Goal: Information Seeking & Learning: Find contact information

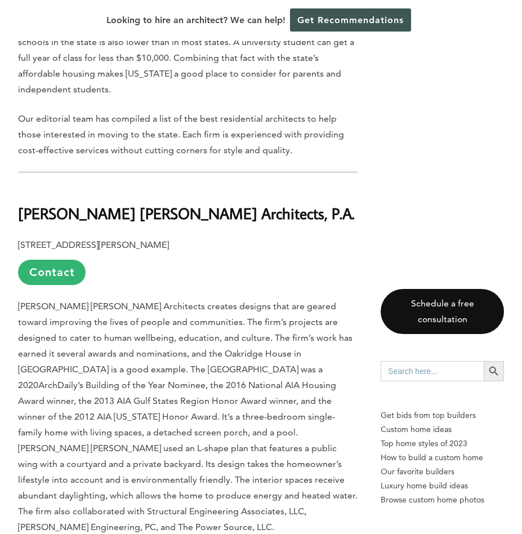
scroll to position [563, 0]
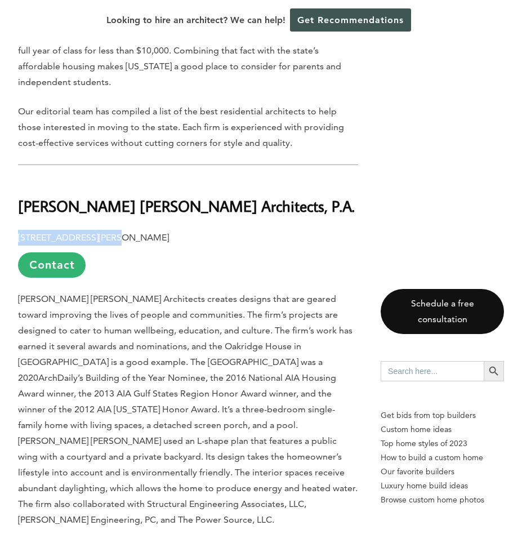
drag, startPoint x: 14, startPoint y: 234, endPoint x: 103, endPoint y: 242, distance: 89.3
click at [65, 274] on link "Contact" at bounding box center [52, 264] width 68 height 25
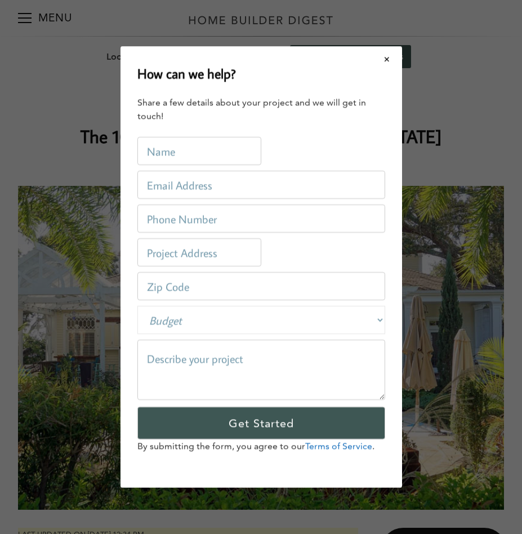
scroll to position [0, 0]
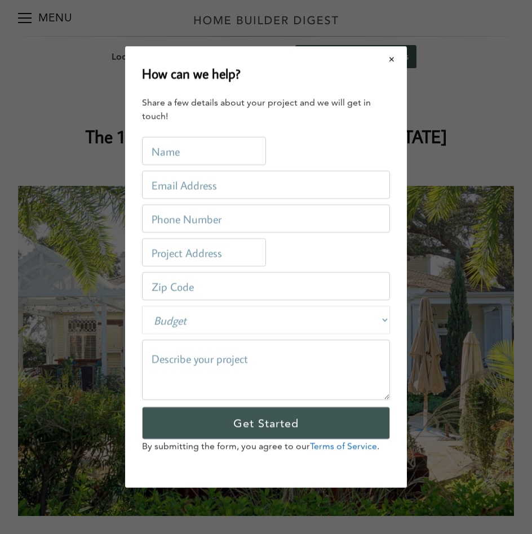
click at [384, 61] on button "Close modal" at bounding box center [392, 59] width 30 height 24
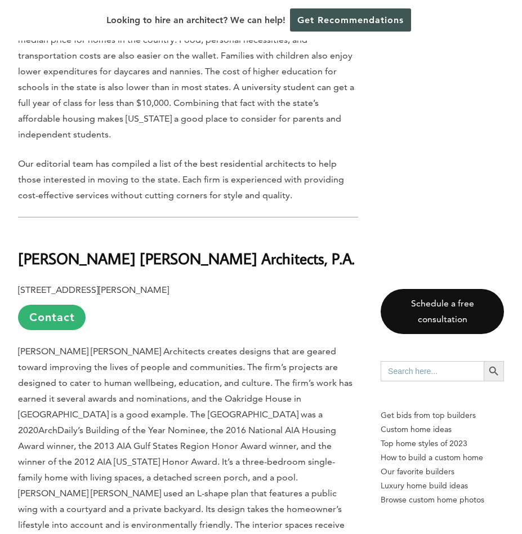
scroll to position [507, 0]
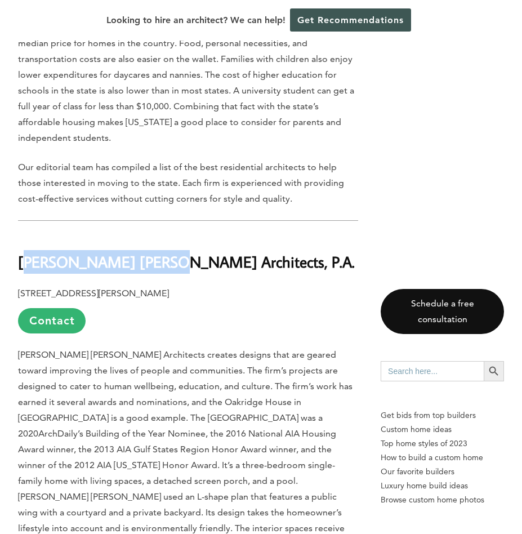
drag, startPoint x: 24, startPoint y: 264, endPoint x: 151, endPoint y: 257, distance: 127.5
click at [151, 257] on b "[PERSON_NAME] [PERSON_NAME] Architects, P.A." at bounding box center [186, 262] width 337 height 20
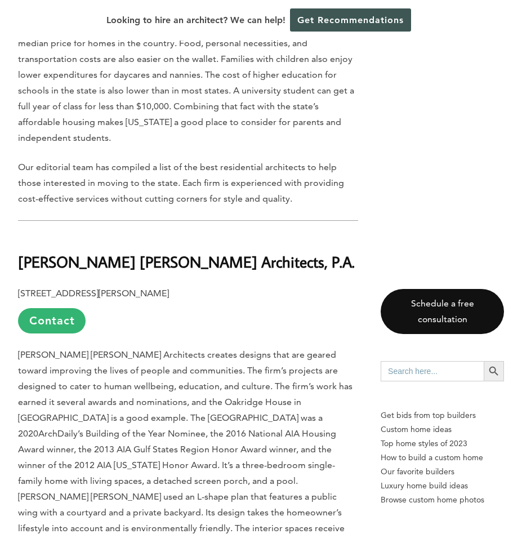
click at [240, 252] on h2 "[PERSON_NAME] [PERSON_NAME] Architects, P.A." at bounding box center [188, 253] width 340 height 39
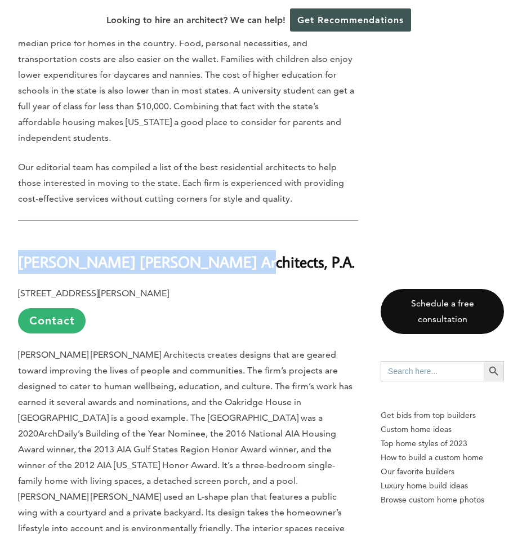
drag, startPoint x: 222, startPoint y: 254, endPoint x: 18, endPoint y: 270, distance: 205.1
click at [18, 270] on h2 "[PERSON_NAME] [PERSON_NAME] Architects, P.A." at bounding box center [188, 253] width 340 height 39
drag, startPoint x: 20, startPoint y: 264, endPoint x: 174, endPoint y: 266, distance: 154.4
click at [174, 266] on b "[PERSON_NAME] [PERSON_NAME] Architects, P.A." at bounding box center [186, 262] width 337 height 20
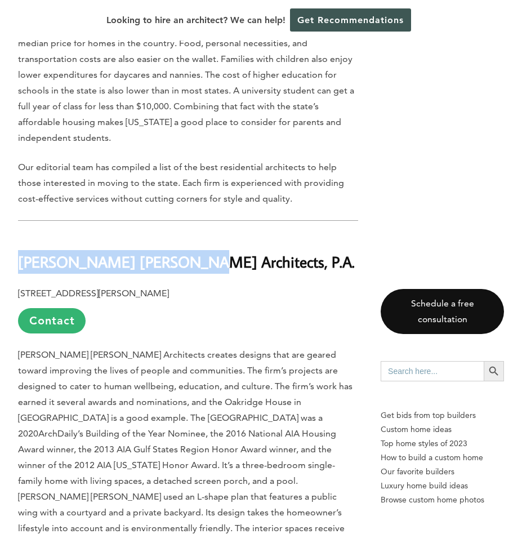
copy b "[PERSON_NAME] [PERSON_NAME] Architects"
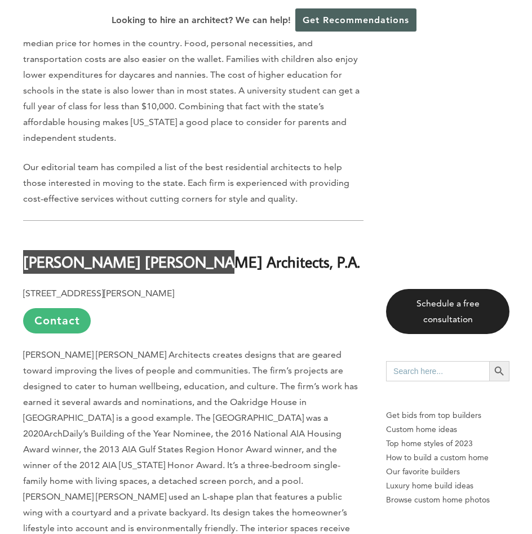
scroll to position [513, 0]
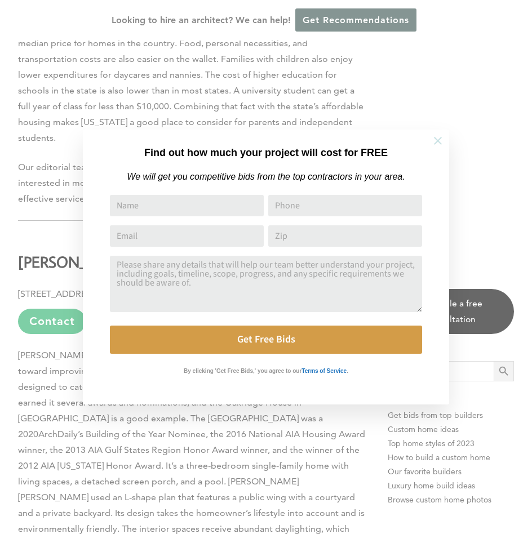
click at [431, 139] on button at bounding box center [437, 140] width 39 height 39
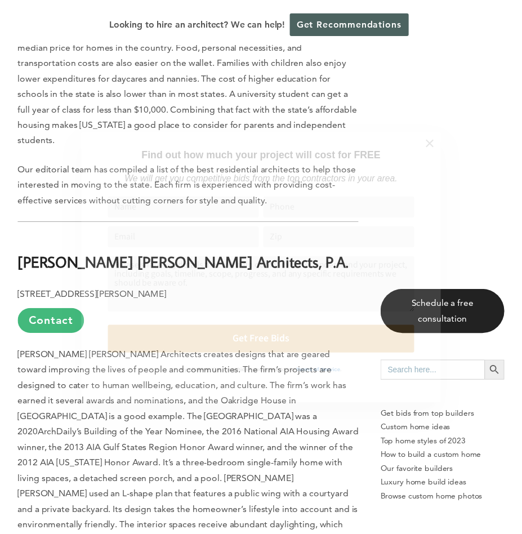
scroll to position [507, 0]
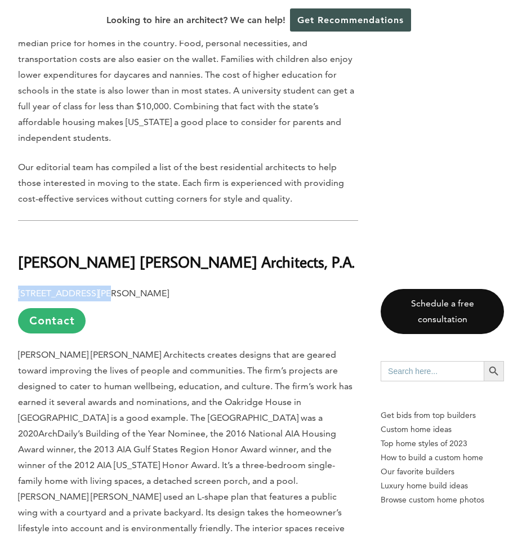
drag, startPoint x: 8, startPoint y: 297, endPoint x: 99, endPoint y: 292, distance: 90.3
copy b "[STREET_ADDRESS]"
click at [129, 296] on b "[STREET_ADDRESS][PERSON_NAME]" at bounding box center [93, 293] width 151 height 11
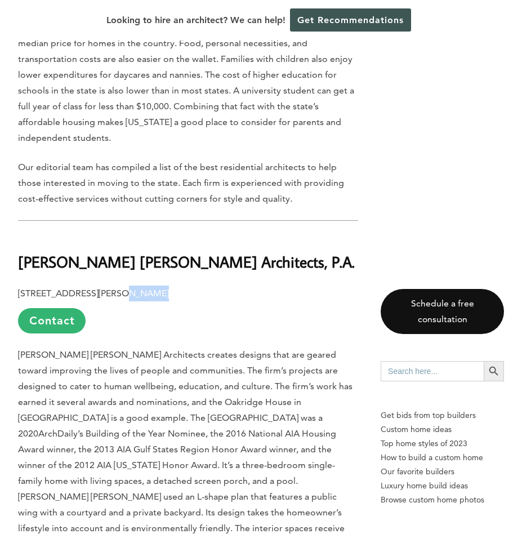
copy b "[PERSON_NAME]"
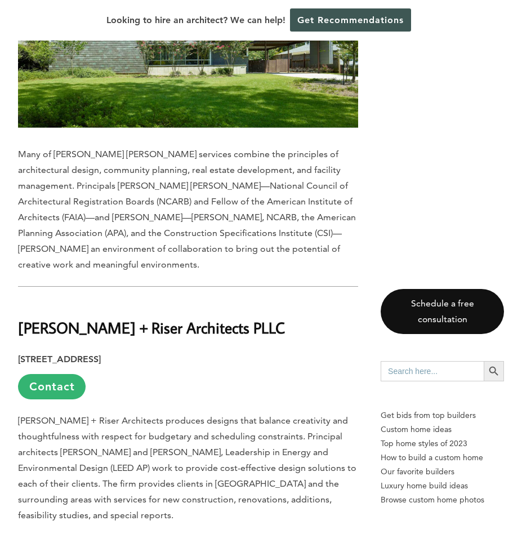
scroll to position [1222, 0]
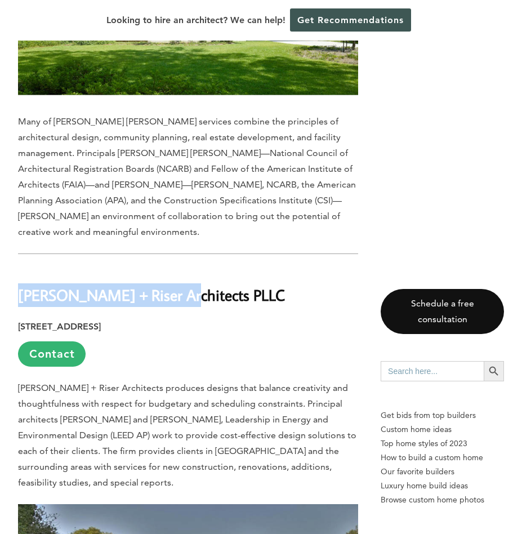
drag, startPoint x: 17, startPoint y: 261, endPoint x: 168, endPoint y: 264, distance: 150.4
copy b "[PERSON_NAME] + Riser Architects"
drag, startPoint x: 14, startPoint y: 292, endPoint x: 130, endPoint y: 301, distance: 116.4
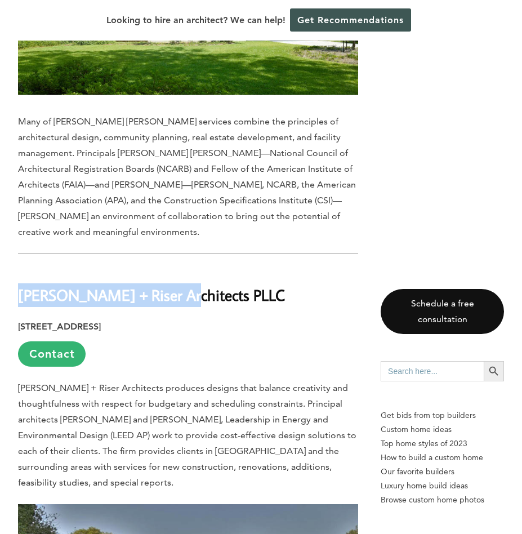
copy strong "[STREET_ADDRESS]"
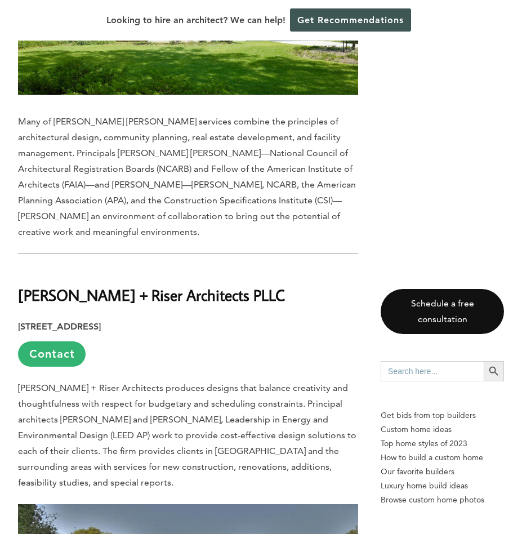
click at [101, 321] on strong "[STREET_ADDRESS]" at bounding box center [59, 326] width 83 height 11
copy strong "[GEOGRAPHIC_DATA]"
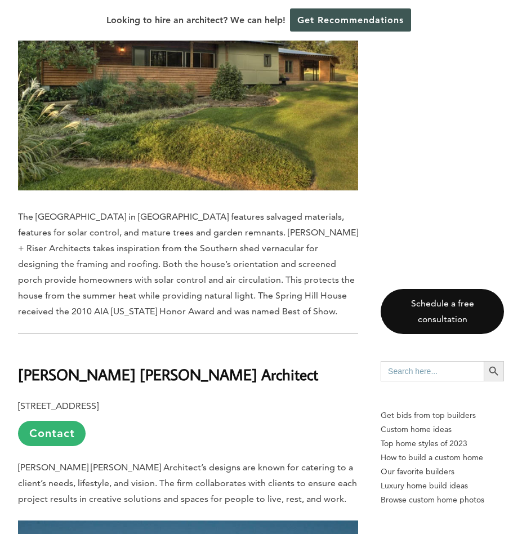
scroll to position [1785, 0]
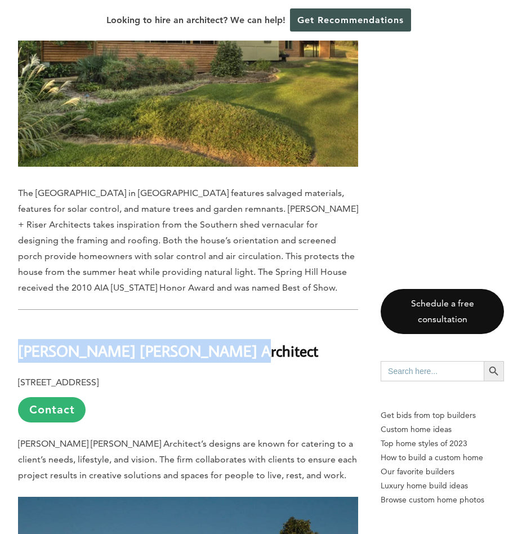
drag, startPoint x: 12, startPoint y: 319, endPoint x: 206, endPoint y: 310, distance: 193.9
copy strong "[PERSON_NAME] [PERSON_NAME] Architect"
drag, startPoint x: 16, startPoint y: 351, endPoint x: 152, endPoint y: 351, distance: 135.2
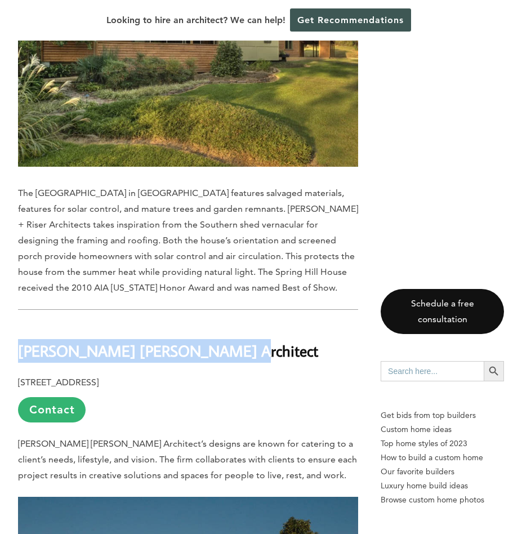
copy b "[STREET_ADDRESS]"
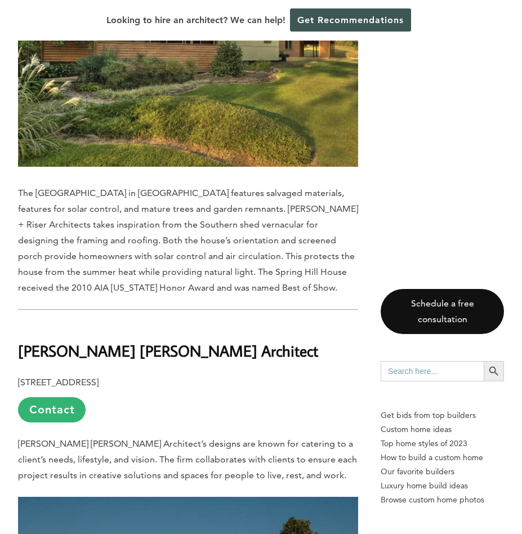
click at [99, 377] on b "[STREET_ADDRESS]" at bounding box center [58, 382] width 81 height 11
copy b "[GEOGRAPHIC_DATA]"
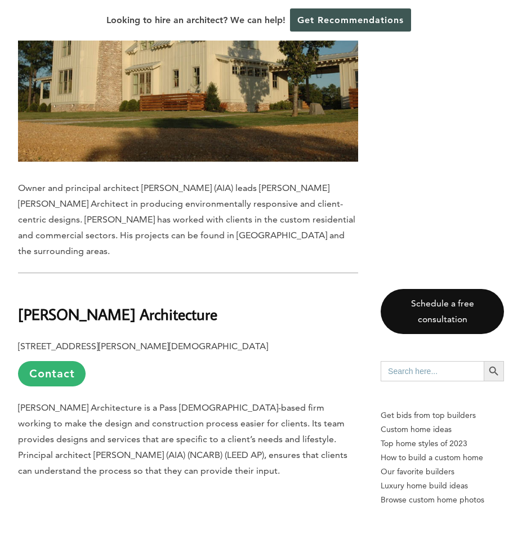
scroll to position [2348, 0]
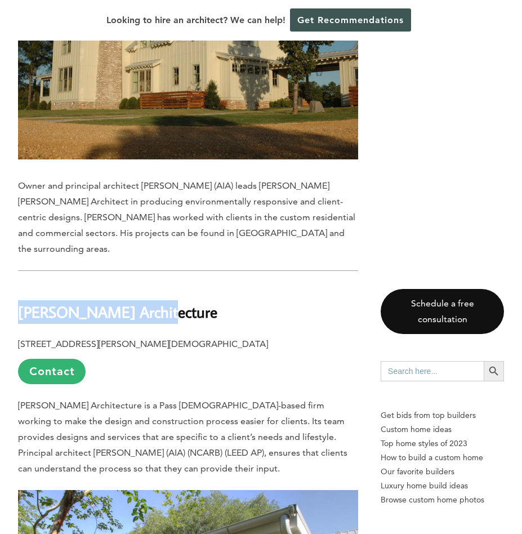
drag, startPoint x: 167, startPoint y: 265, endPoint x: -35, endPoint y: 264, distance: 202.8
copy b "[PERSON_NAME] Architecture"
drag, startPoint x: 194, startPoint y: 300, endPoint x: 251, endPoint y: 299, distance: 56.9
click at [251, 339] on b "[STREET_ADDRESS][PERSON_NAME][DEMOGRAPHIC_DATA]" at bounding box center [143, 344] width 250 height 11
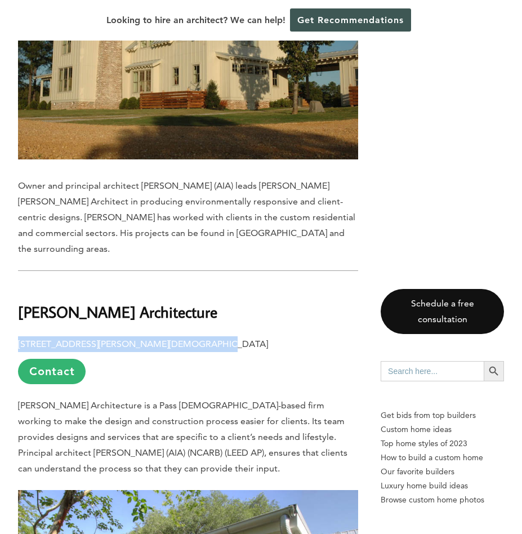
drag, startPoint x: 11, startPoint y: 295, endPoint x: 189, endPoint y: 302, distance: 177.6
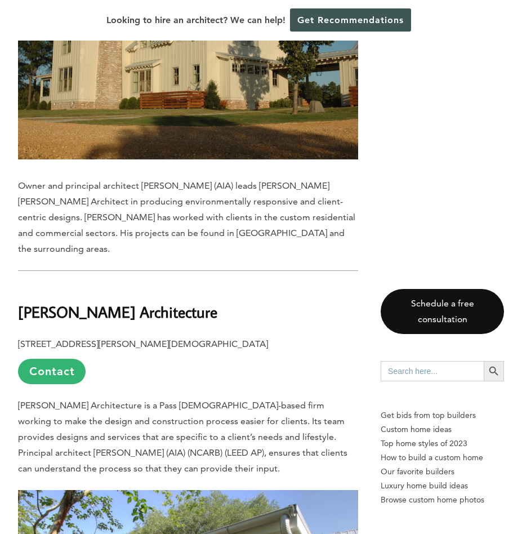
click at [232, 284] on h2 "[PERSON_NAME] Architecture" at bounding box center [188, 303] width 340 height 39
